Goal: Feedback & Contribution: Leave review/rating

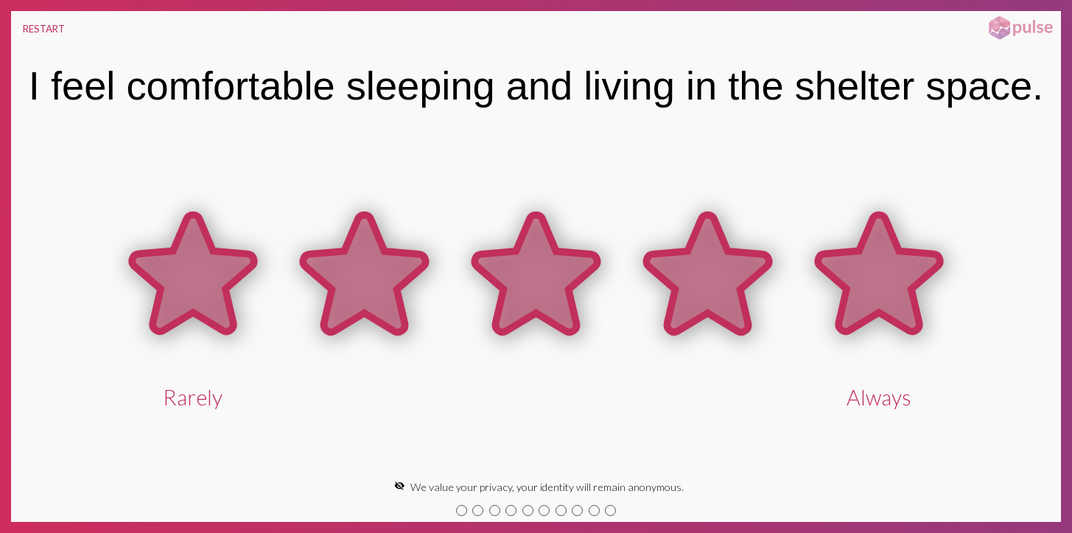
click at [864, 298] on icon at bounding box center [879, 272] width 122 height 117
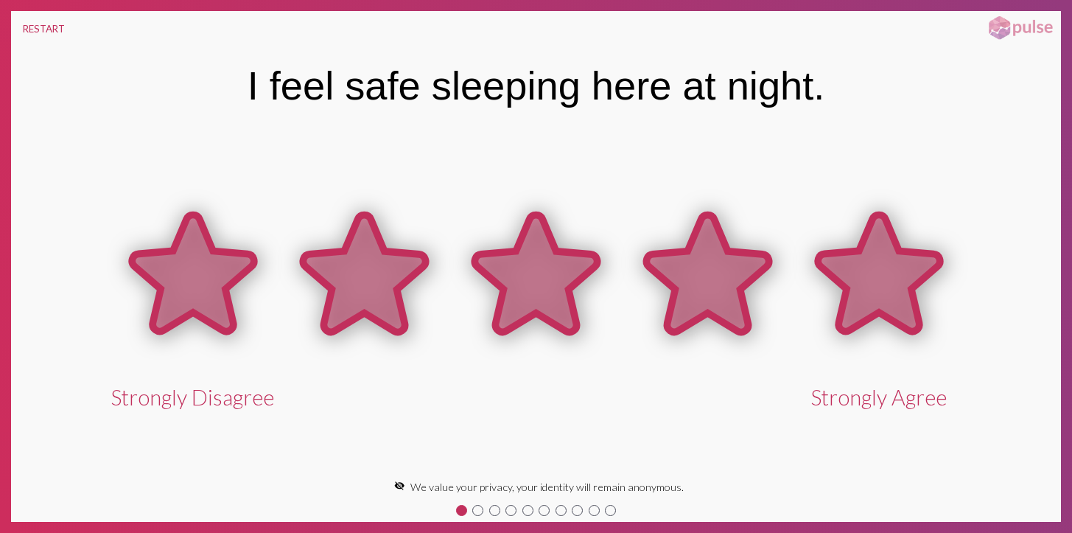
click at [877, 296] on icon at bounding box center [879, 272] width 122 height 117
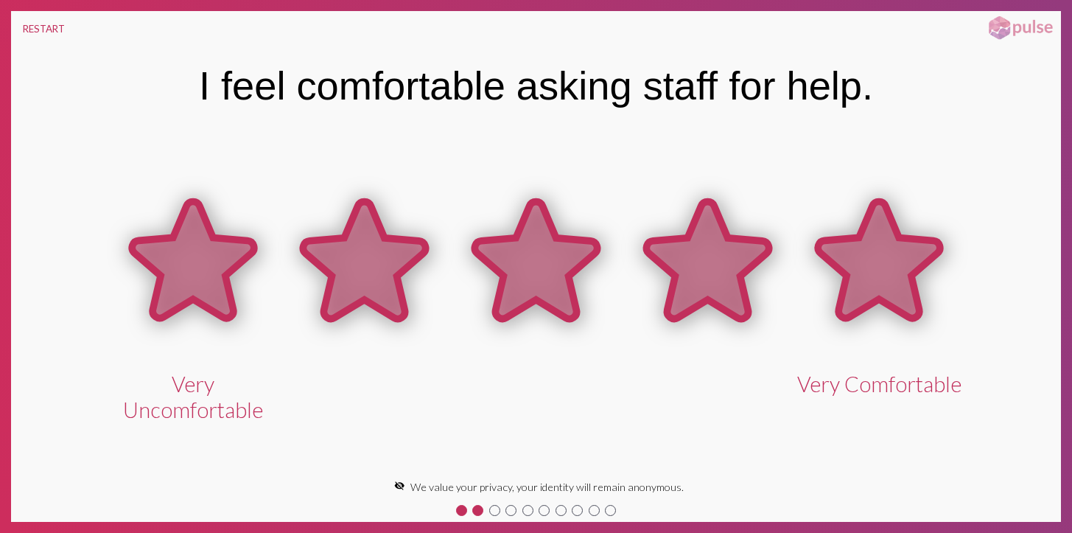
click at [903, 291] on icon at bounding box center [879, 260] width 122 height 117
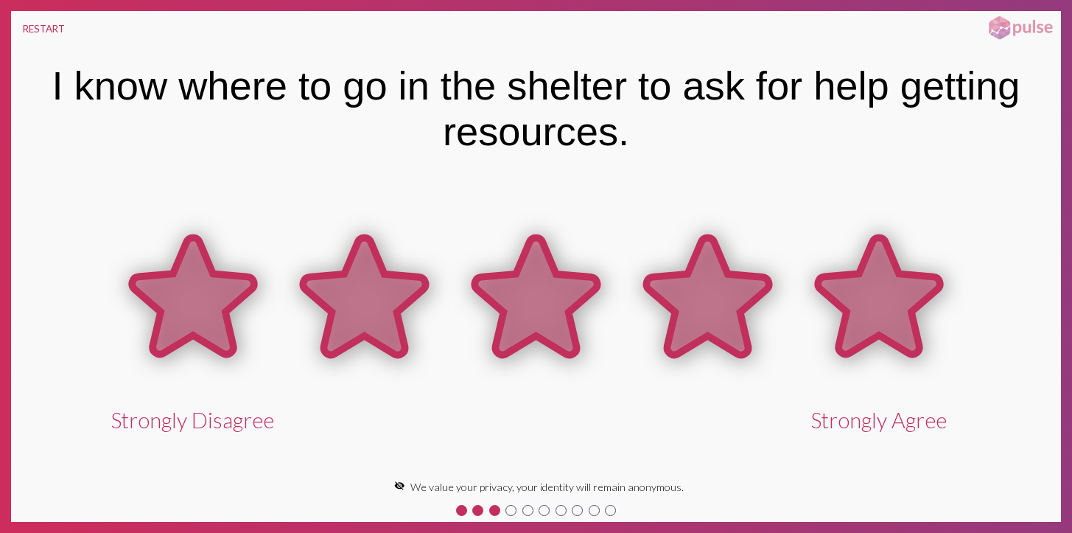
click at [894, 284] on icon at bounding box center [879, 295] width 122 height 117
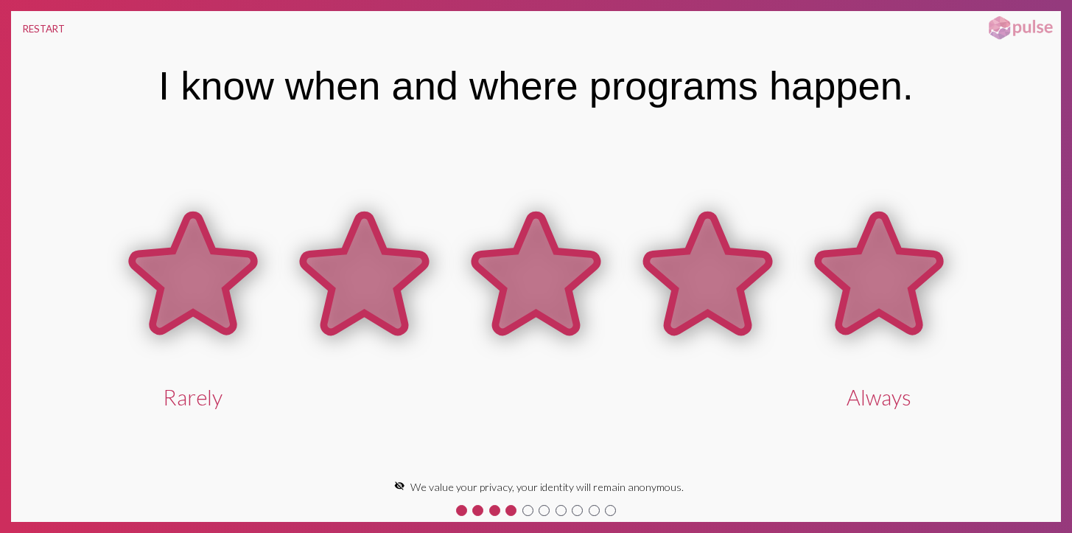
click at [897, 276] on icon at bounding box center [879, 272] width 122 height 117
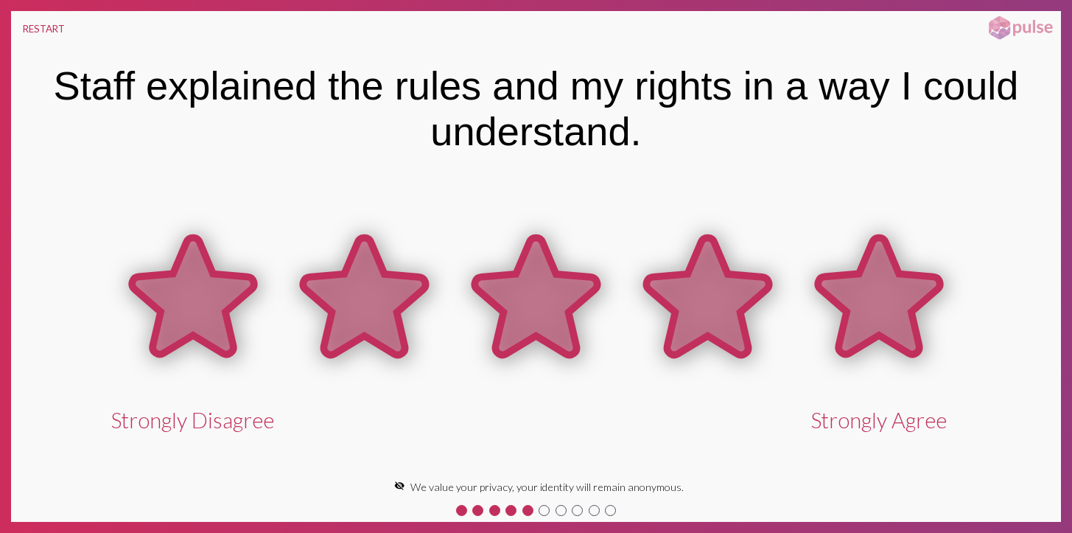
click at [907, 295] on icon at bounding box center [879, 295] width 122 height 117
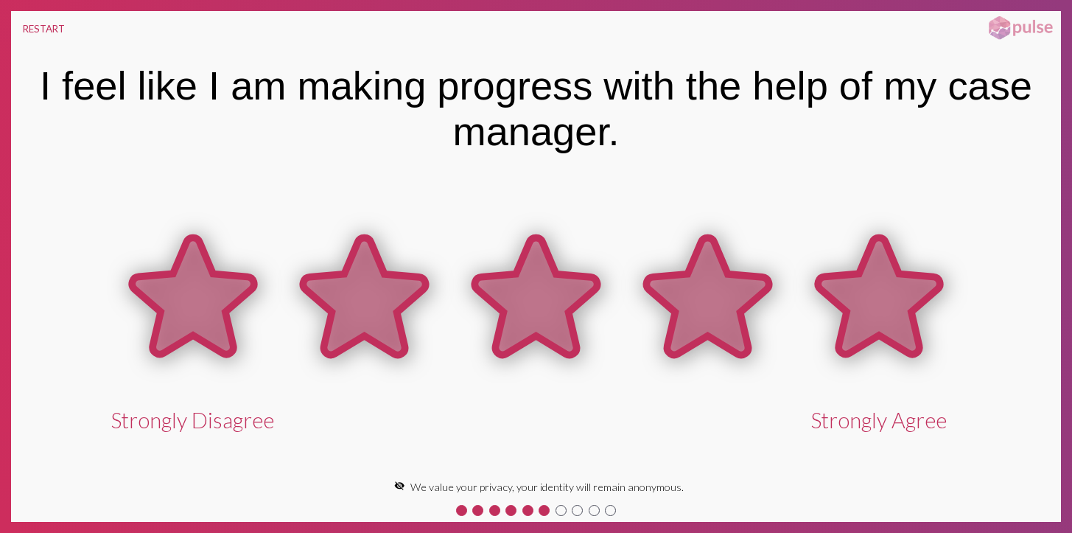
click at [905, 293] on icon at bounding box center [879, 295] width 122 height 117
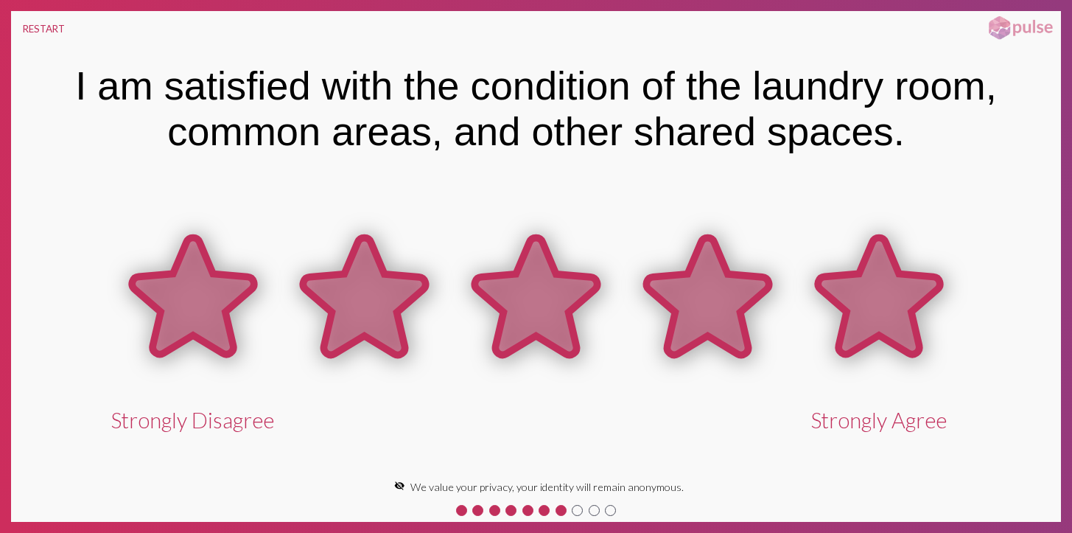
click at [892, 306] on icon at bounding box center [879, 295] width 122 height 117
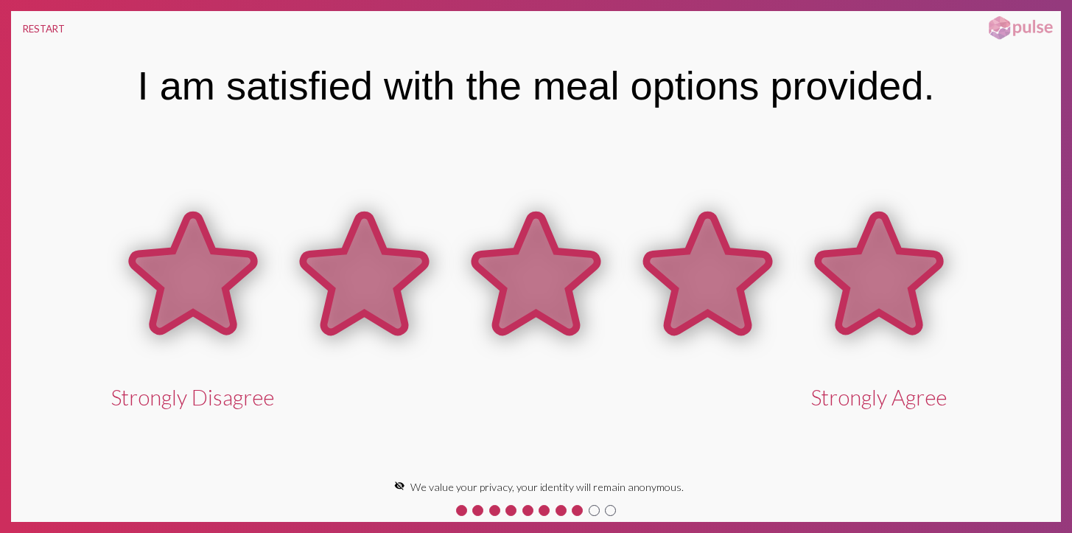
click at [885, 290] on icon at bounding box center [879, 272] width 122 height 117
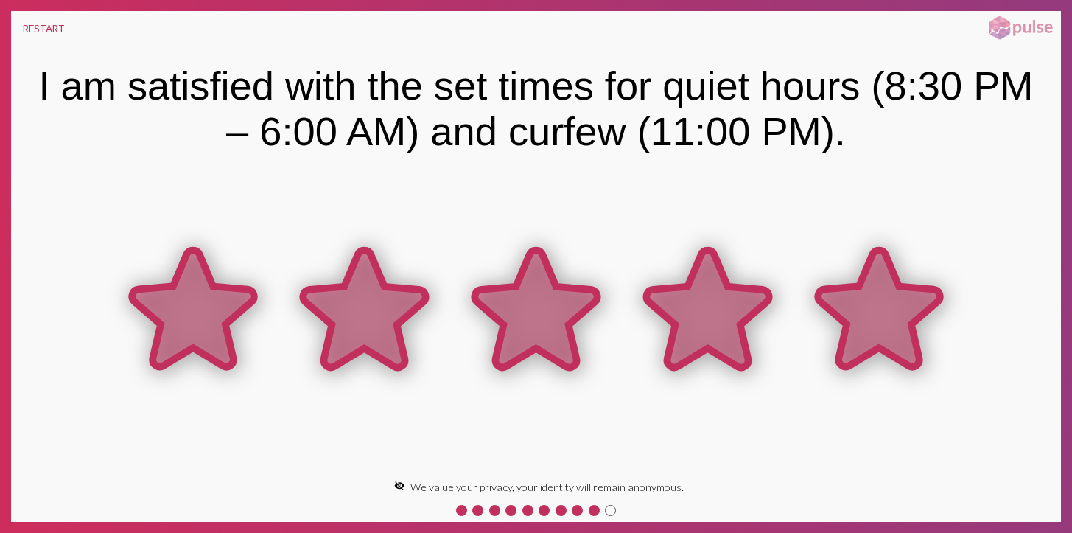
click at [886, 290] on icon at bounding box center [879, 309] width 122 height 117
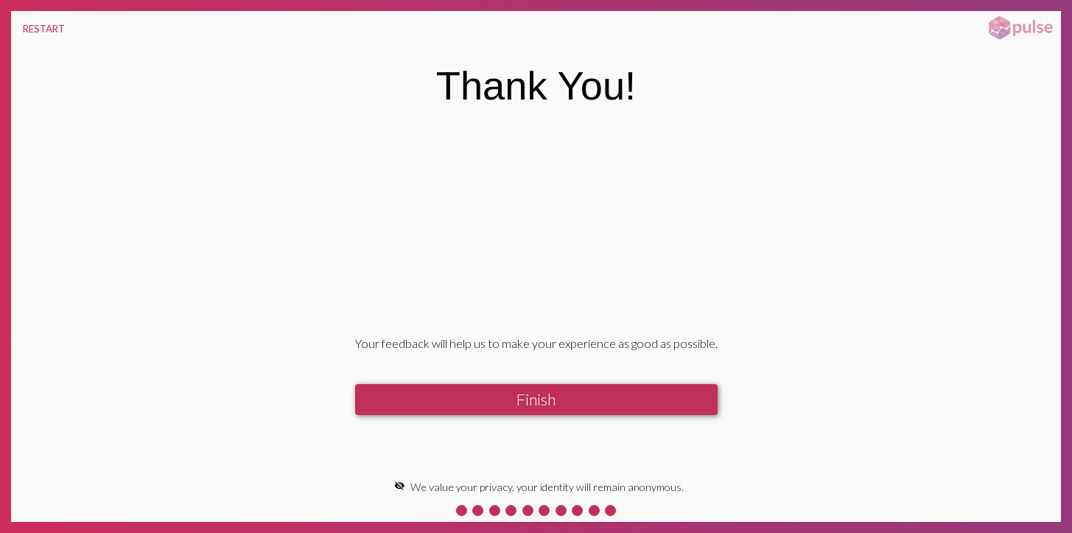
click at [653, 404] on button "Finish" at bounding box center [536, 399] width 362 height 31
